Goal: Task Accomplishment & Management: Use online tool/utility

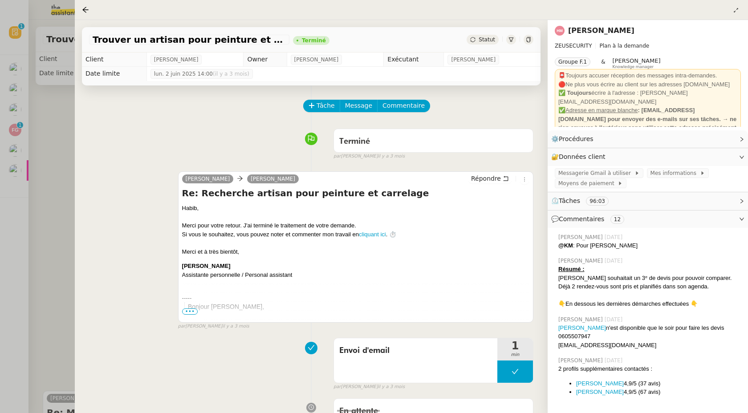
click at [40, 161] on div at bounding box center [374, 206] width 748 height 413
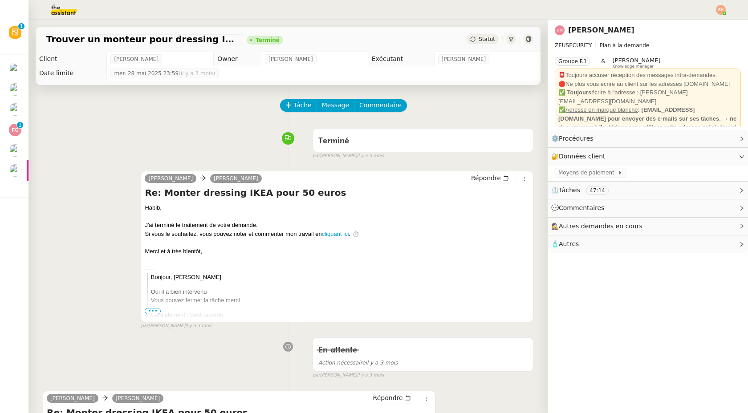
click at [60, 6] on img at bounding box center [56, 10] width 69 height 20
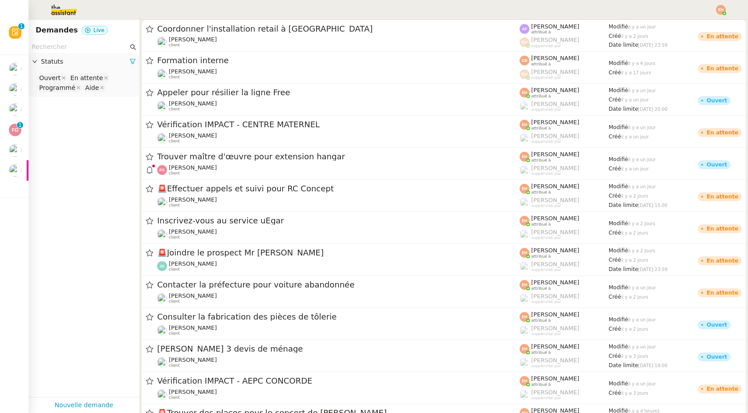
click at [69, 53] on nz-input-group at bounding box center [84, 47] width 111 height 12
click at [70, 47] on input "text" at bounding box center [80, 47] width 97 height 10
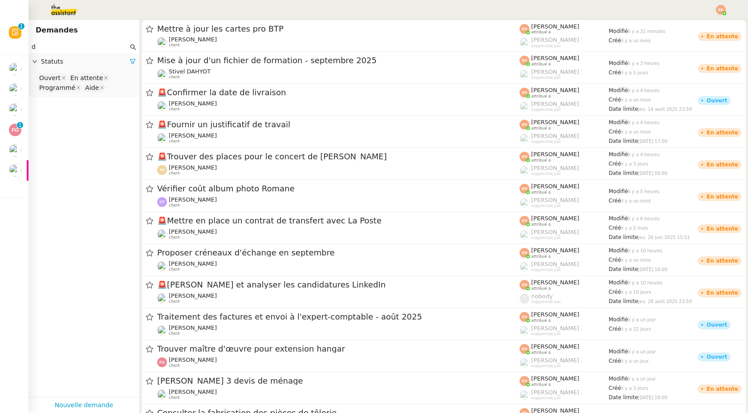
type input "d"
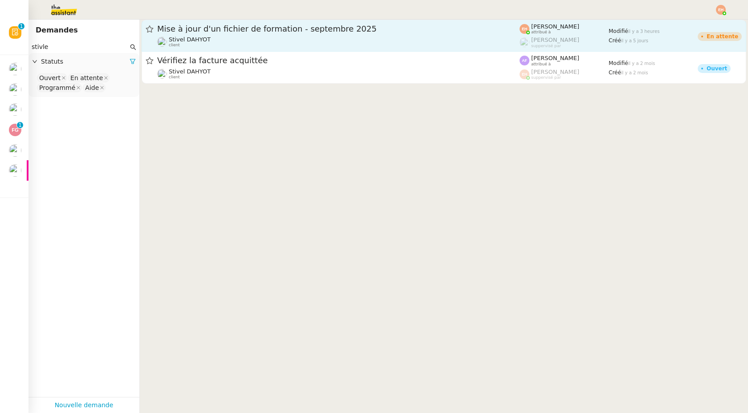
type input "stivle"
click at [235, 25] on span "Mise à jour d'un fichier de formation - septembre 2025" at bounding box center [338, 29] width 363 height 8
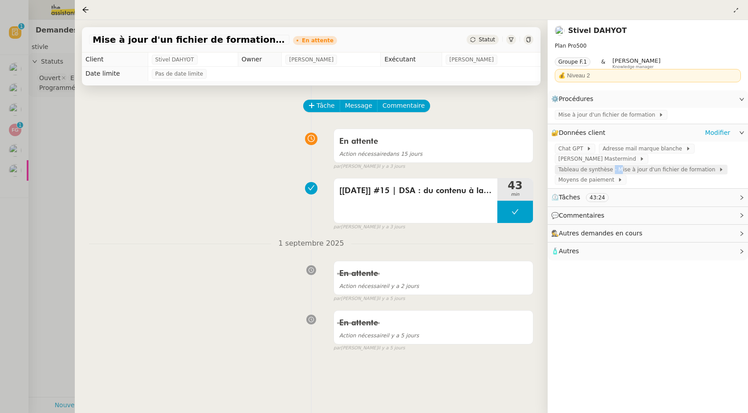
drag, startPoint x: 611, startPoint y: 172, endPoint x: 620, endPoint y: 170, distance: 9.7
click at [620, 170] on span "Tableau de synthèse - Mise à jour d'un fichier de formation" at bounding box center [638, 169] width 160 height 9
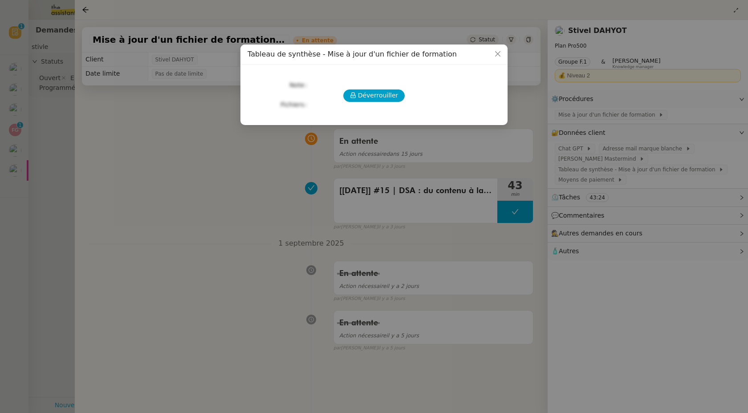
click at [654, 145] on nz-modal-container "Tableau de synthèse - Mise à jour d'un fichier de formation Déverrouiller Note …" at bounding box center [374, 206] width 748 height 413
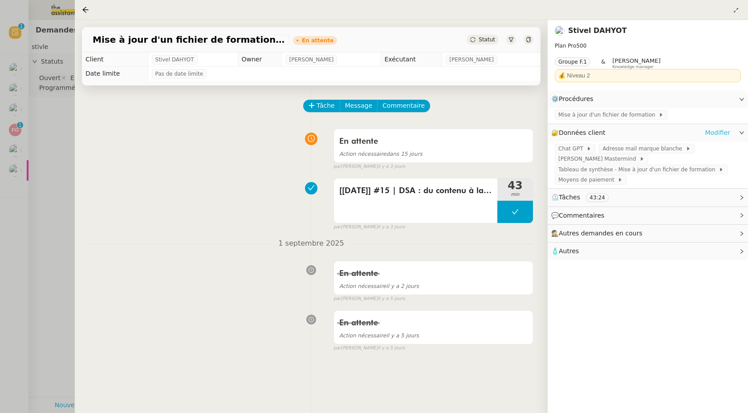
click at [724, 134] on link "Modifier" at bounding box center [717, 133] width 25 height 10
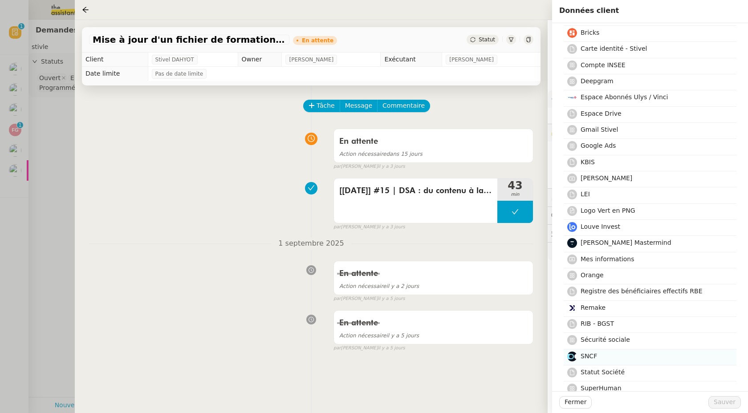
scroll to position [155, 0]
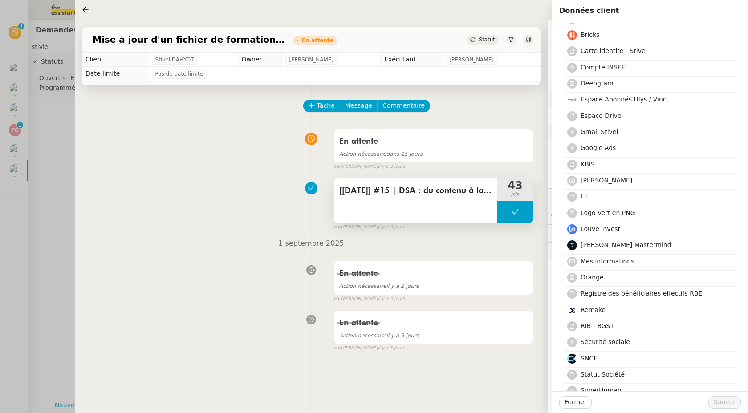
click at [417, 190] on span "[[DATE]] #15 | DSA : du contenu à la conversion, comment exploiter 100% de son …" at bounding box center [415, 190] width 153 height 13
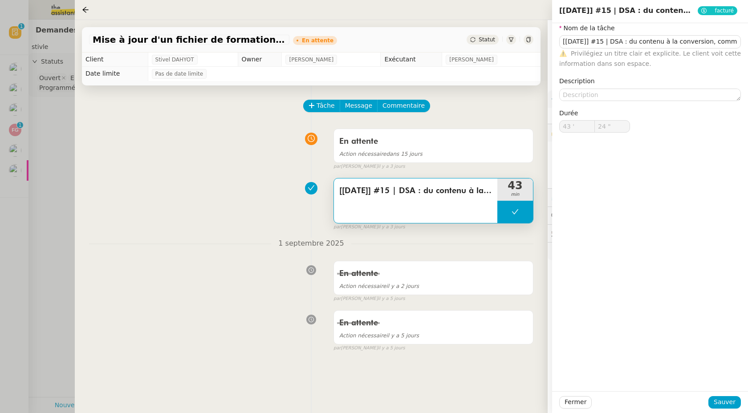
click at [546, 101] on div "Tâche Message Commentaire Veuillez patienter une erreur s'est produite 👌👌👌 mess…" at bounding box center [311, 292] width 473 height 413
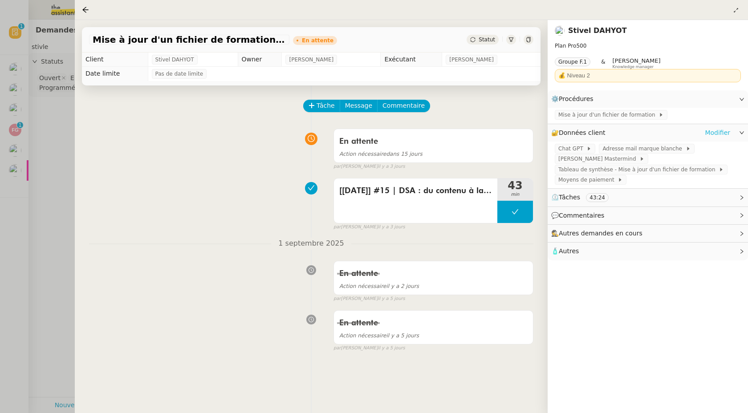
click at [711, 137] on link "Modifier" at bounding box center [717, 133] width 25 height 10
